Goal: Transaction & Acquisition: Obtain resource

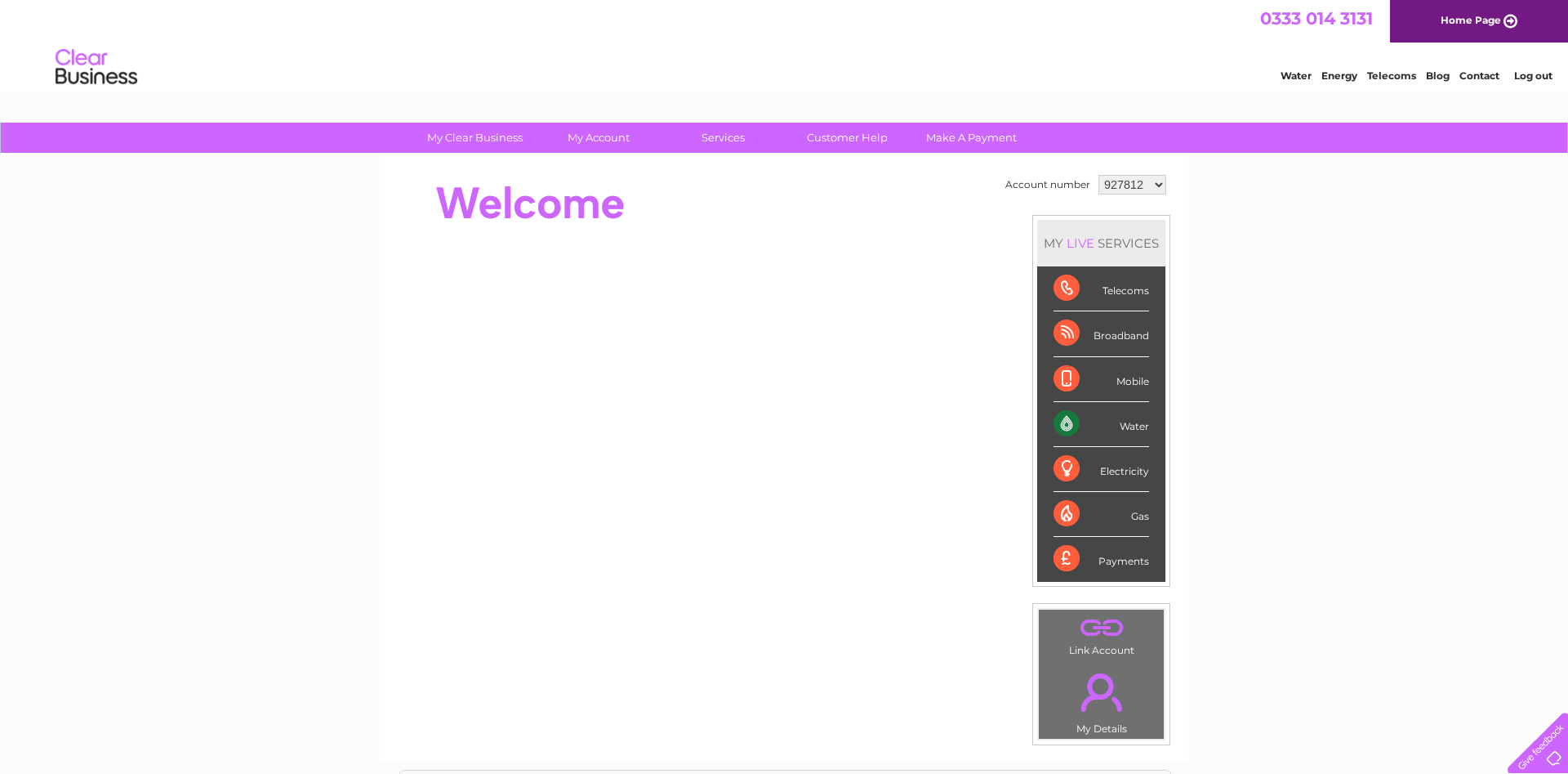
click at [1099, 175] on select "927812 1025711" at bounding box center [1133, 185] width 68 height 20
select select "1025711"
click option "1025711" at bounding box center [0, 0] width 0 height 0
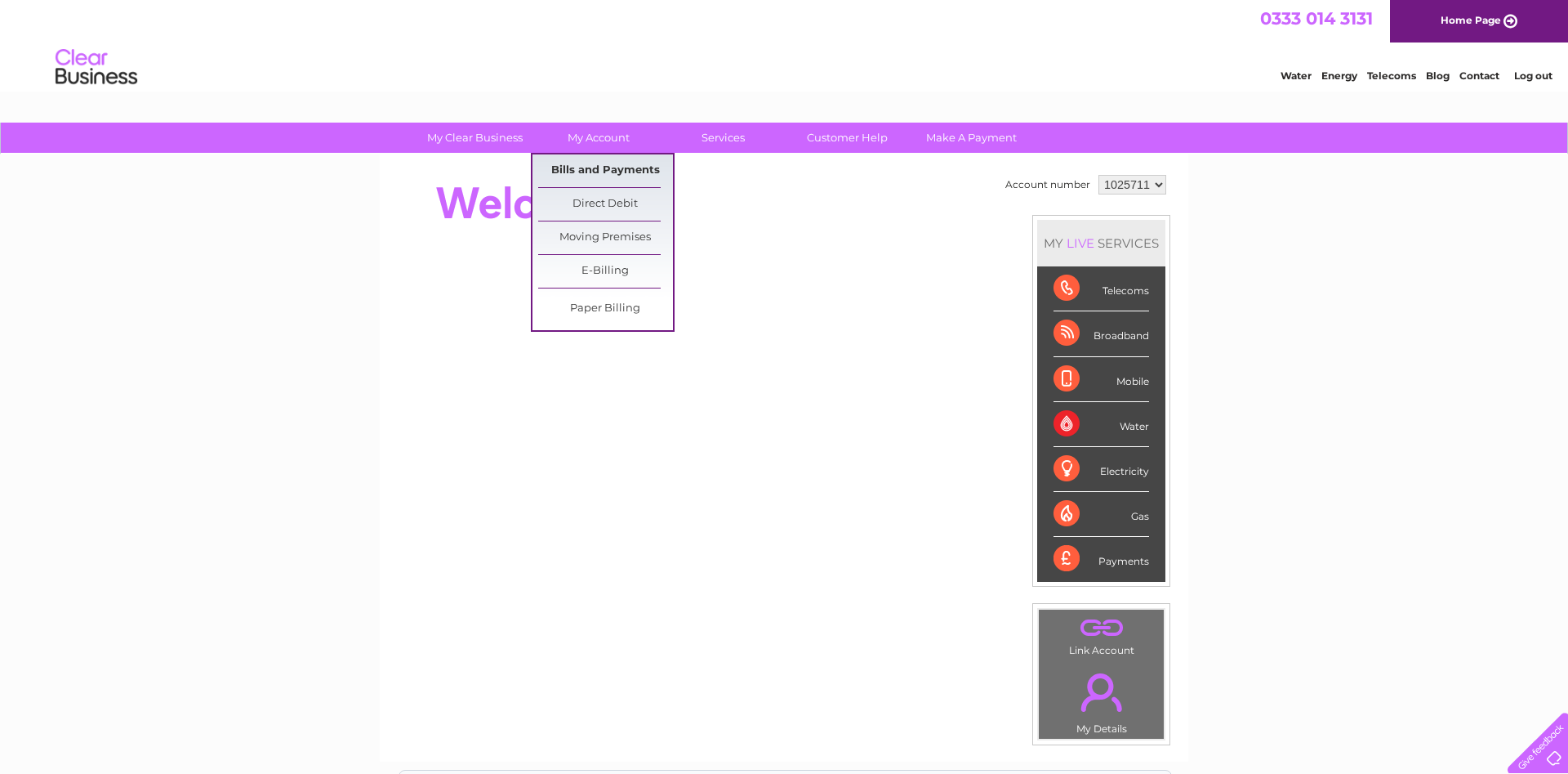
click at [595, 174] on link "Bills and Payments" at bounding box center [606, 170] width 135 height 32
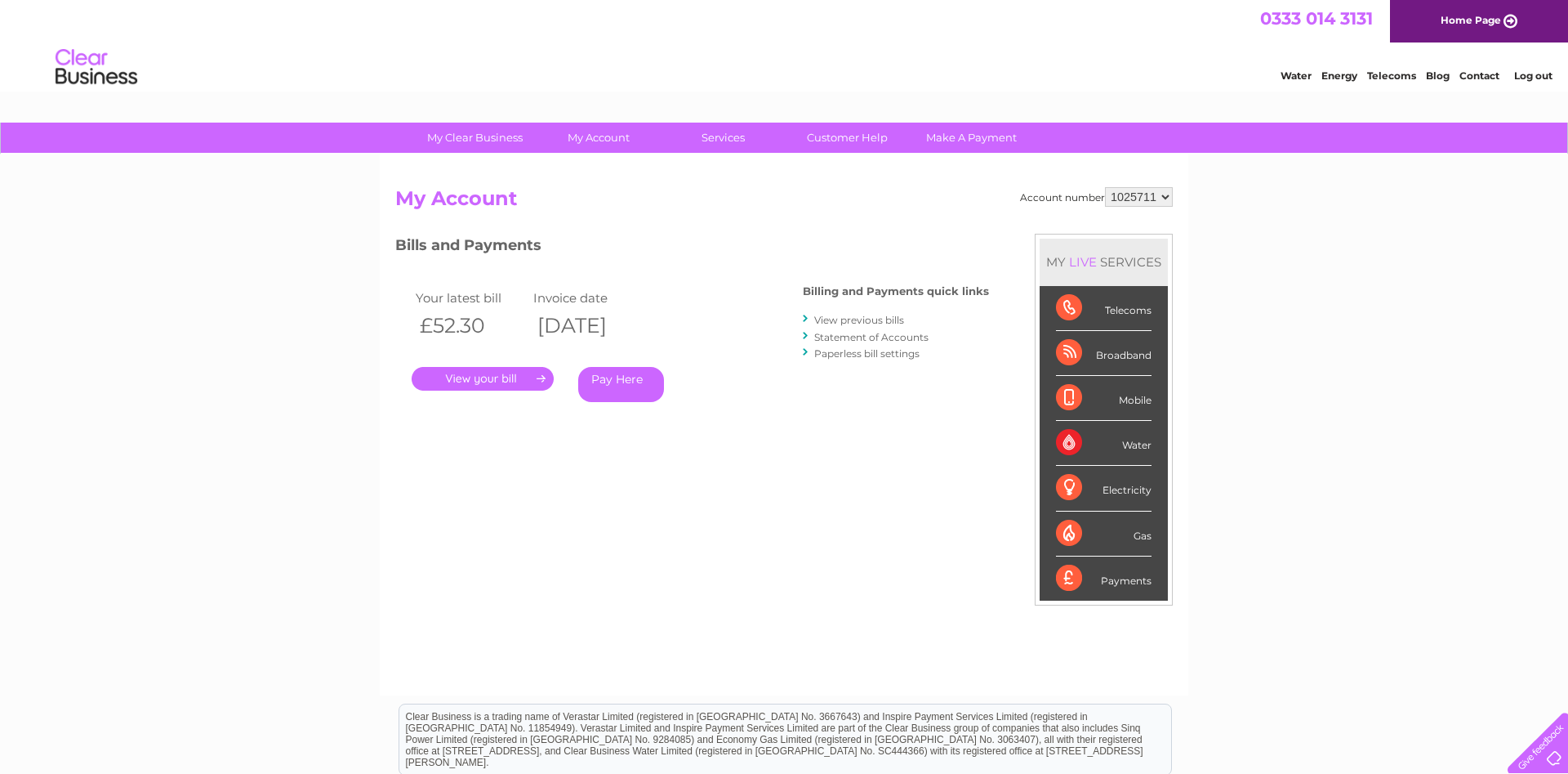
click at [1105, 187] on select "927812 1025711" at bounding box center [1139, 197] width 68 height 20
select select "927812"
click option "927812" at bounding box center [0, 0] width 0 height 0
click at [500, 375] on link "." at bounding box center [482, 378] width 142 height 23
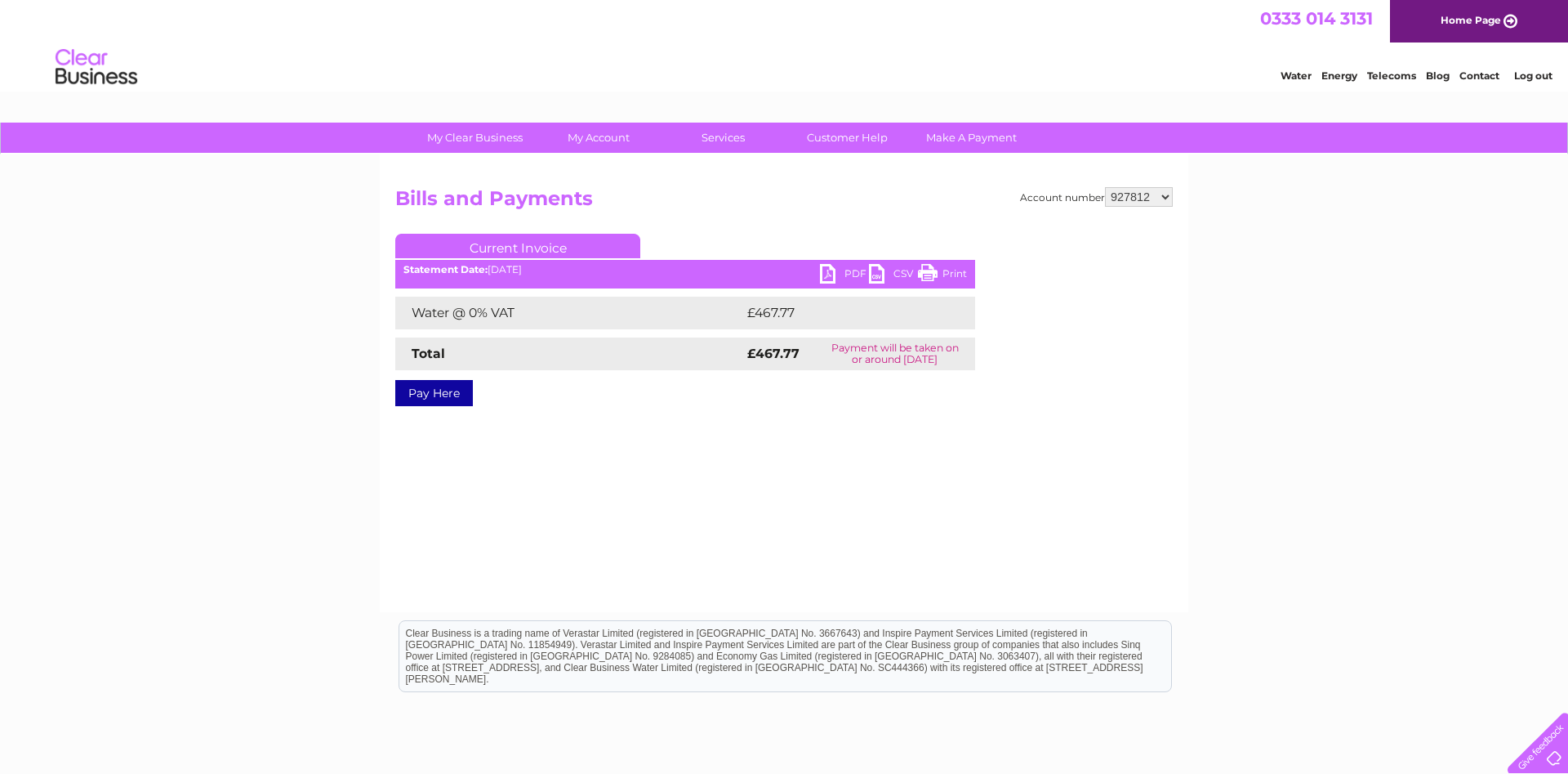
click at [853, 267] on link "PDF" at bounding box center [844, 275] width 49 height 23
